Goal: Browse casually: Explore the website without a specific task or goal

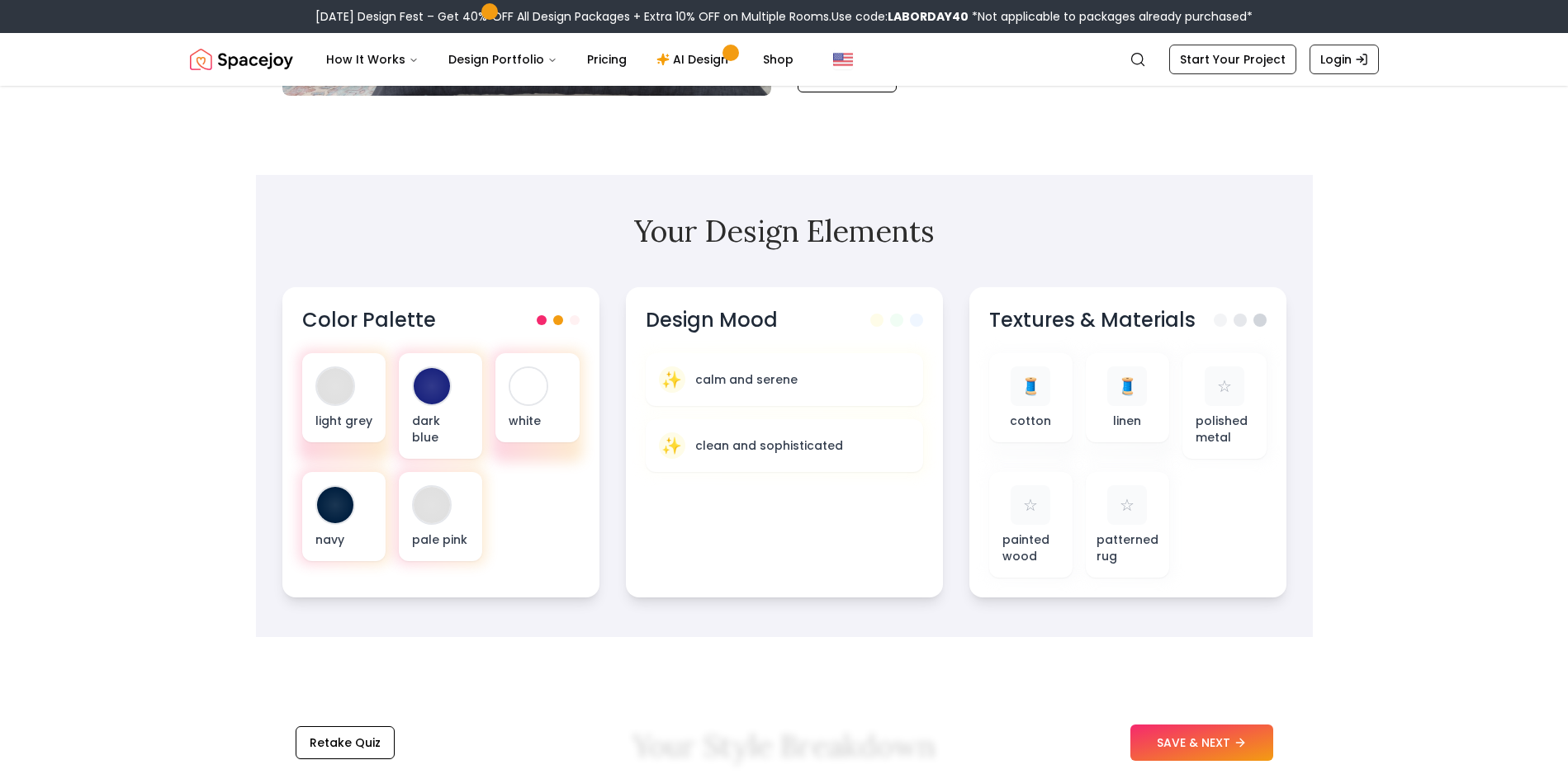
scroll to position [398, 0]
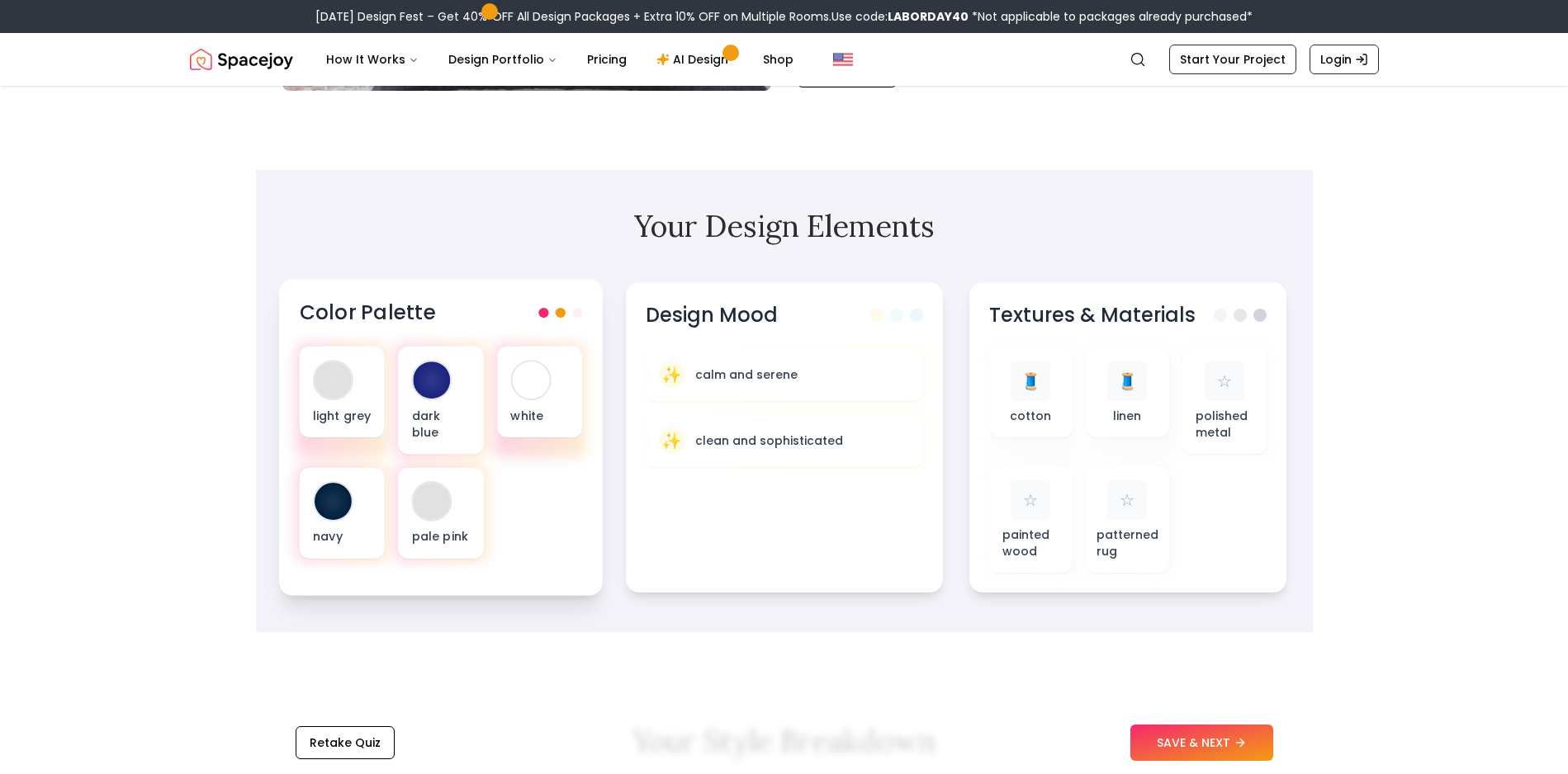
click at [449, 320] on div "Color Palette" at bounding box center [441, 313] width 283 height 27
click at [553, 318] on div at bounding box center [560, 313] width 44 height 10
click at [500, 424] on div "white" at bounding box center [539, 391] width 85 height 91
click at [346, 427] on div "light grey" at bounding box center [341, 391] width 85 height 91
click at [550, 413] on p "white" at bounding box center [540, 415] width 58 height 17
